Goal: Information Seeking & Learning: Learn about a topic

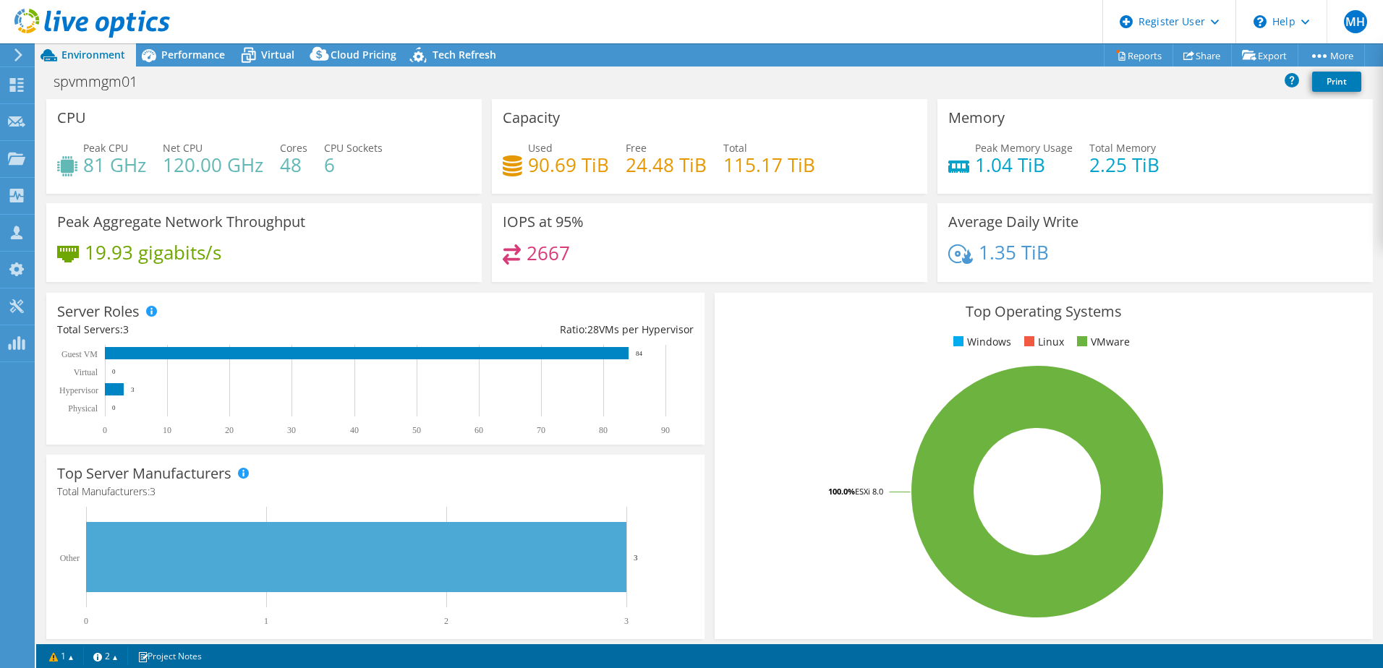
select select "EUFrankfurt"
select select "USD"
drag, startPoint x: 85, startPoint y: 166, endPoint x: 338, endPoint y: 175, distance: 253.3
click at [338, 175] on div "Peak CPU 81 GHz Net CPU 120.00 GHz Cores 48 CPU Sockets 6" at bounding box center [264, 163] width 414 height 47
drag, startPoint x: 338, startPoint y: 175, endPoint x: 278, endPoint y: 177, distance: 59.4
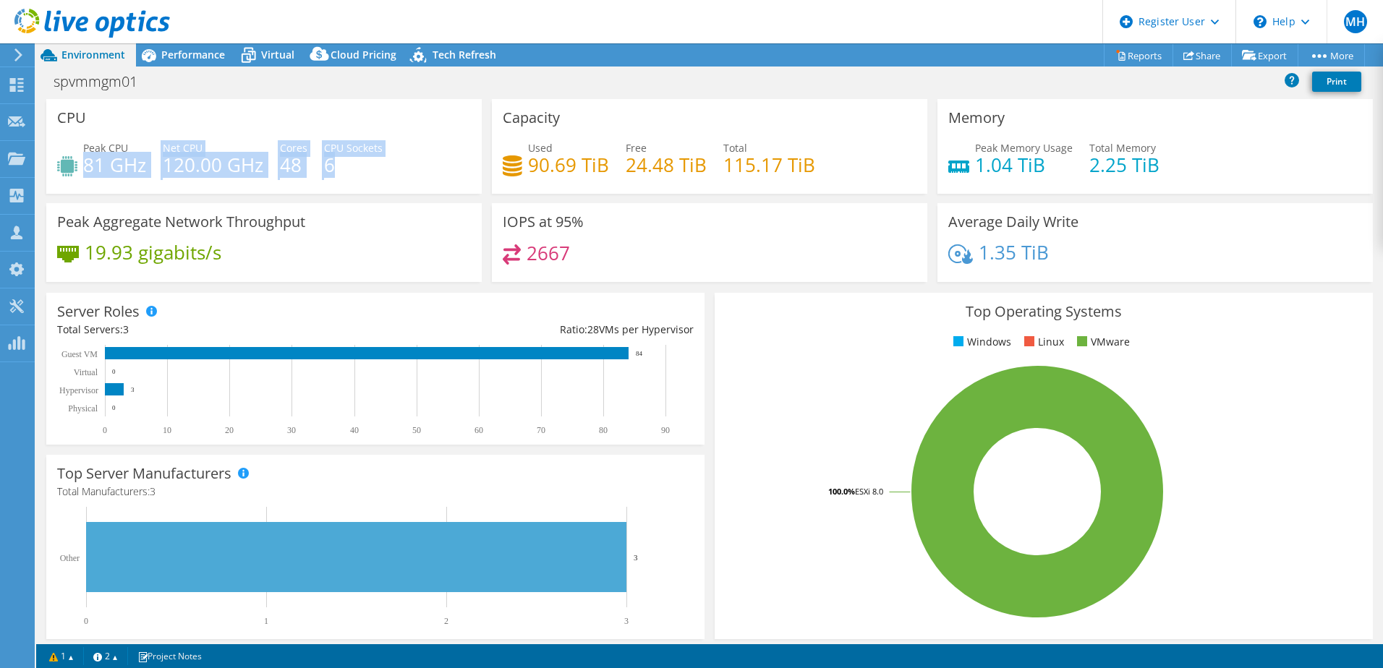
click at [280, 173] on h4 "48" at bounding box center [293, 165] width 27 height 16
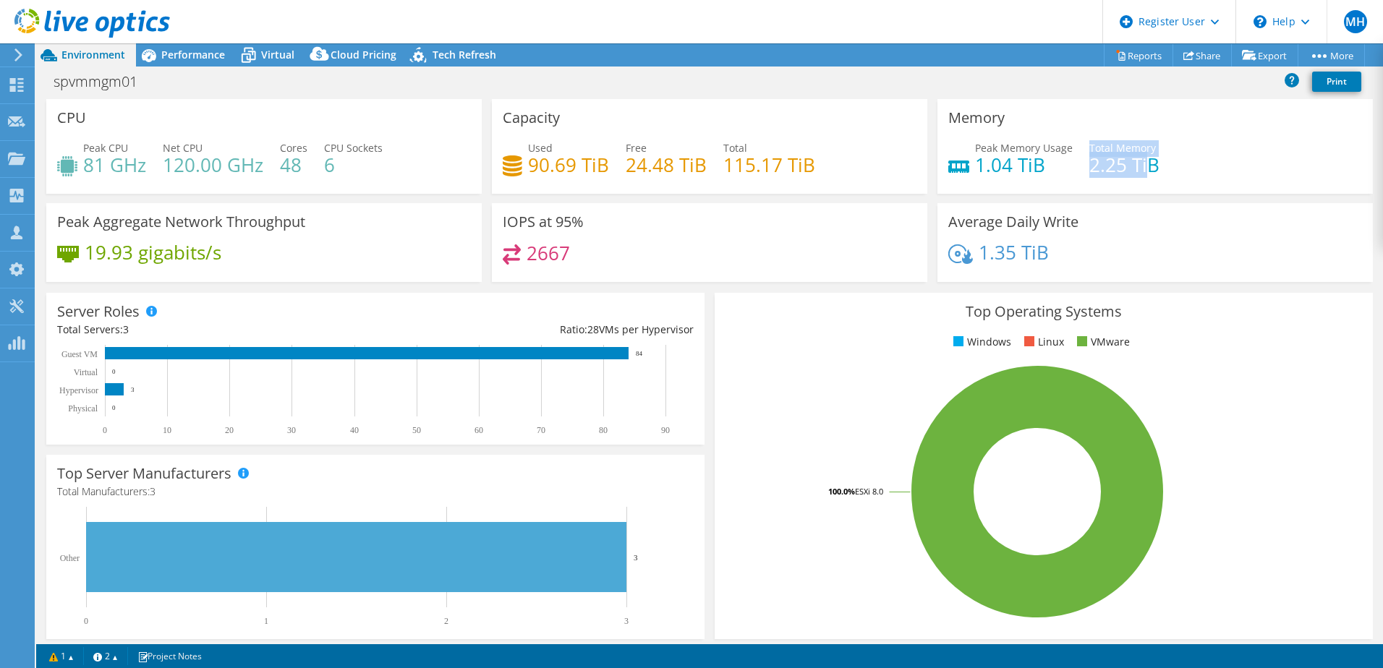
drag, startPoint x: 1080, startPoint y: 163, endPoint x: 1139, endPoint y: 166, distance: 58.7
click at [1139, 166] on div "Peak Memory Usage 1.04 TiB Total Memory 2.25 TiB" at bounding box center [1155, 163] width 414 height 47
drag, startPoint x: 1139, startPoint y: 166, endPoint x: 1133, endPoint y: 181, distance: 15.6
click at [1133, 182] on div "Peak Memory Usage 1.04 TiB Total Memory 2.25 TiB" at bounding box center [1155, 163] width 414 height 47
click at [276, 51] on span "Virtual" at bounding box center [277, 55] width 33 height 14
